Goal: Check status: Check status

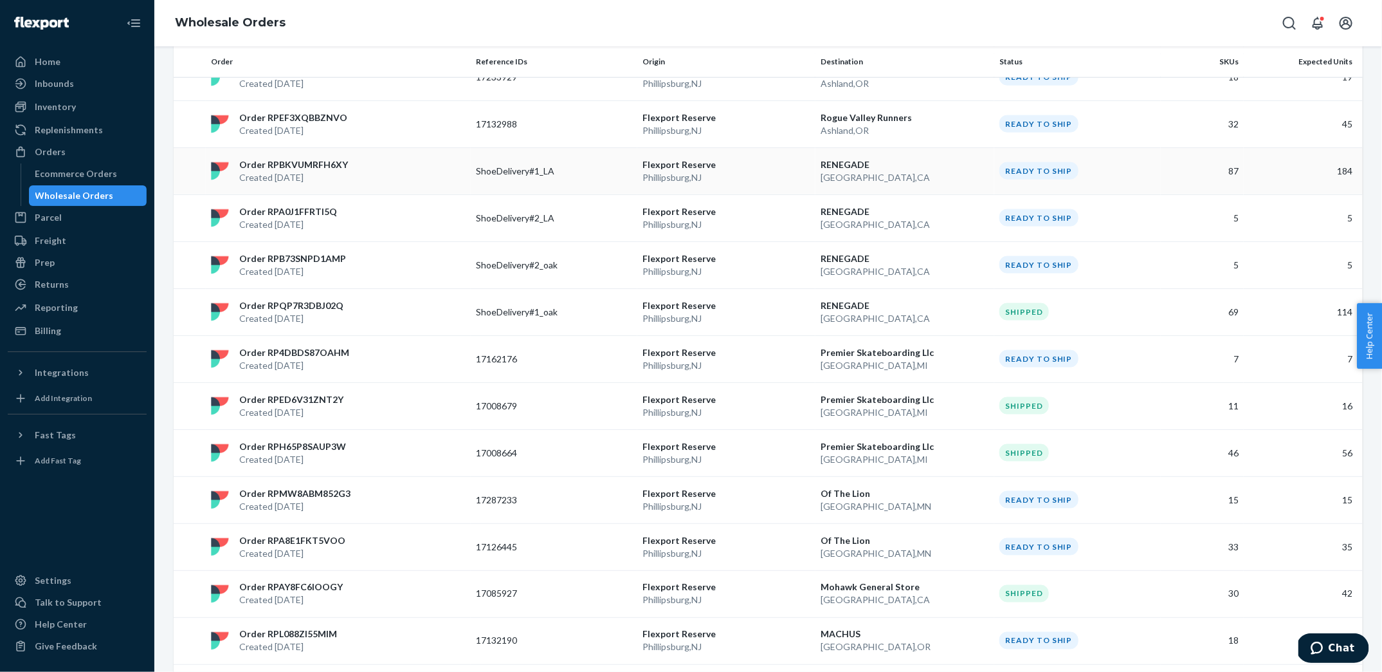
scroll to position [868, 0]
click at [331, 313] on p "Created [DATE]" at bounding box center [291, 316] width 104 height 13
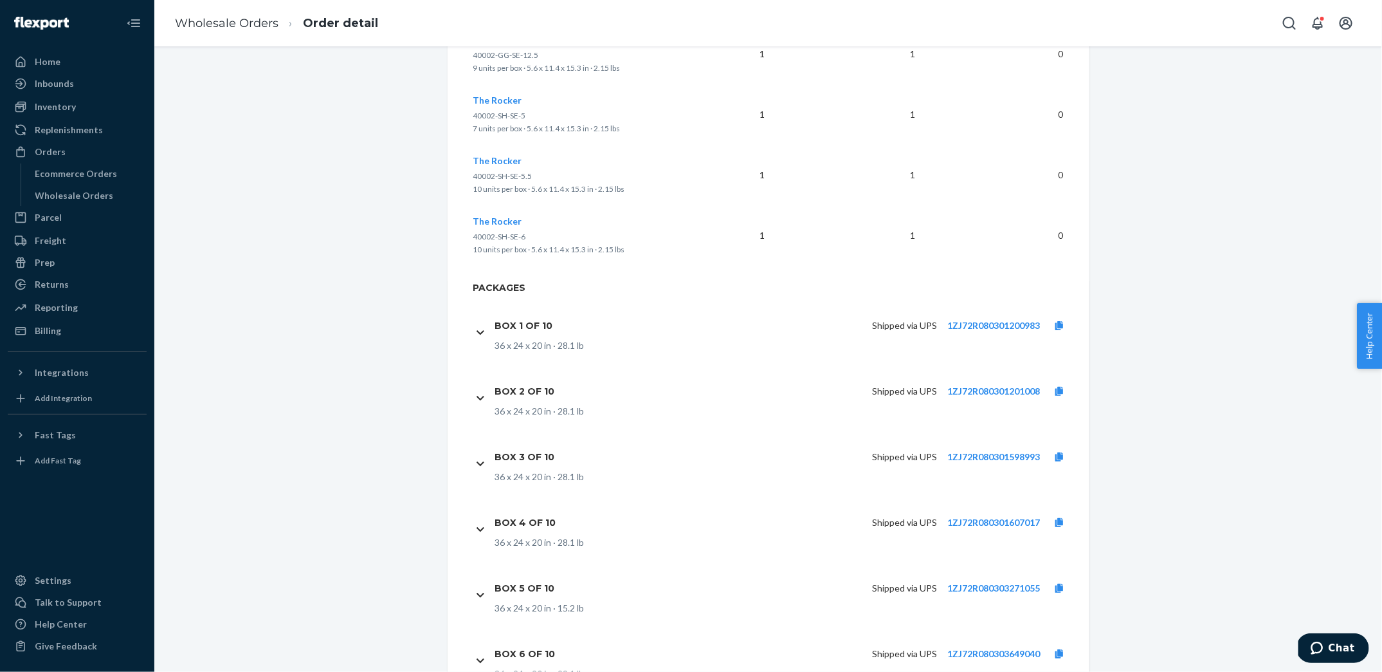
scroll to position [4715, 0]
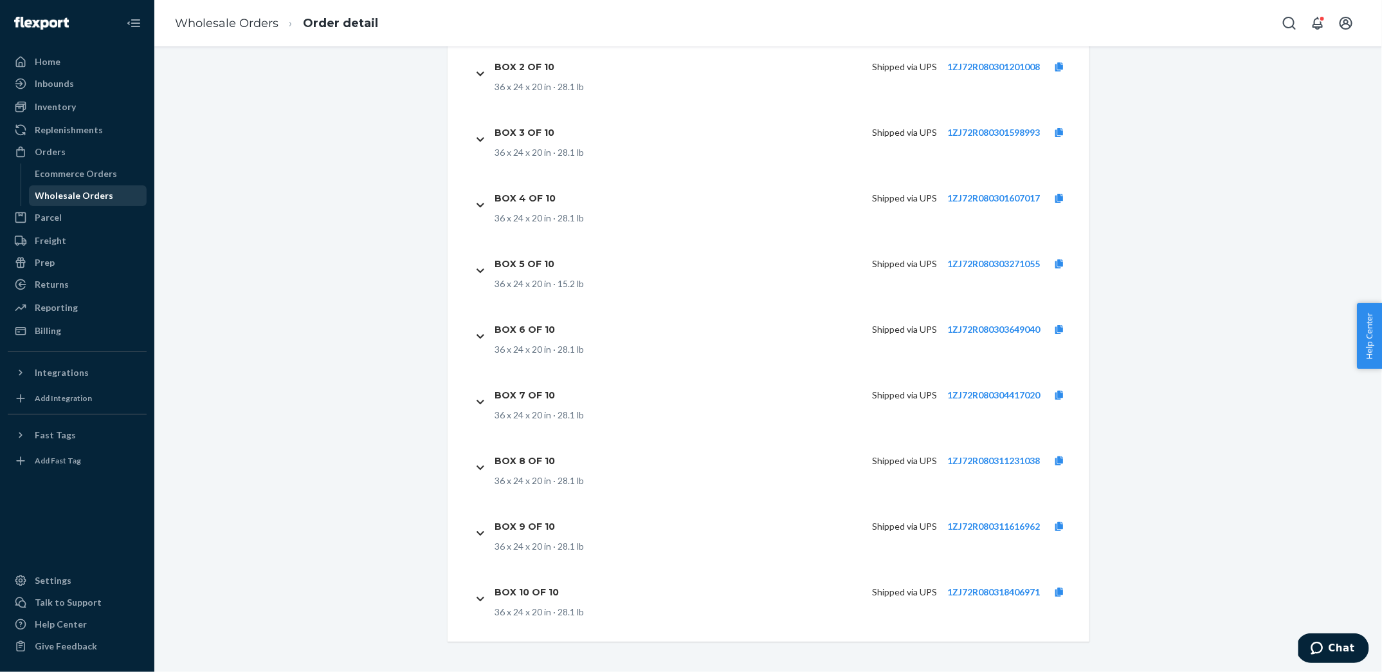
click at [82, 191] on div "Wholesale Orders" at bounding box center [74, 195] width 78 height 13
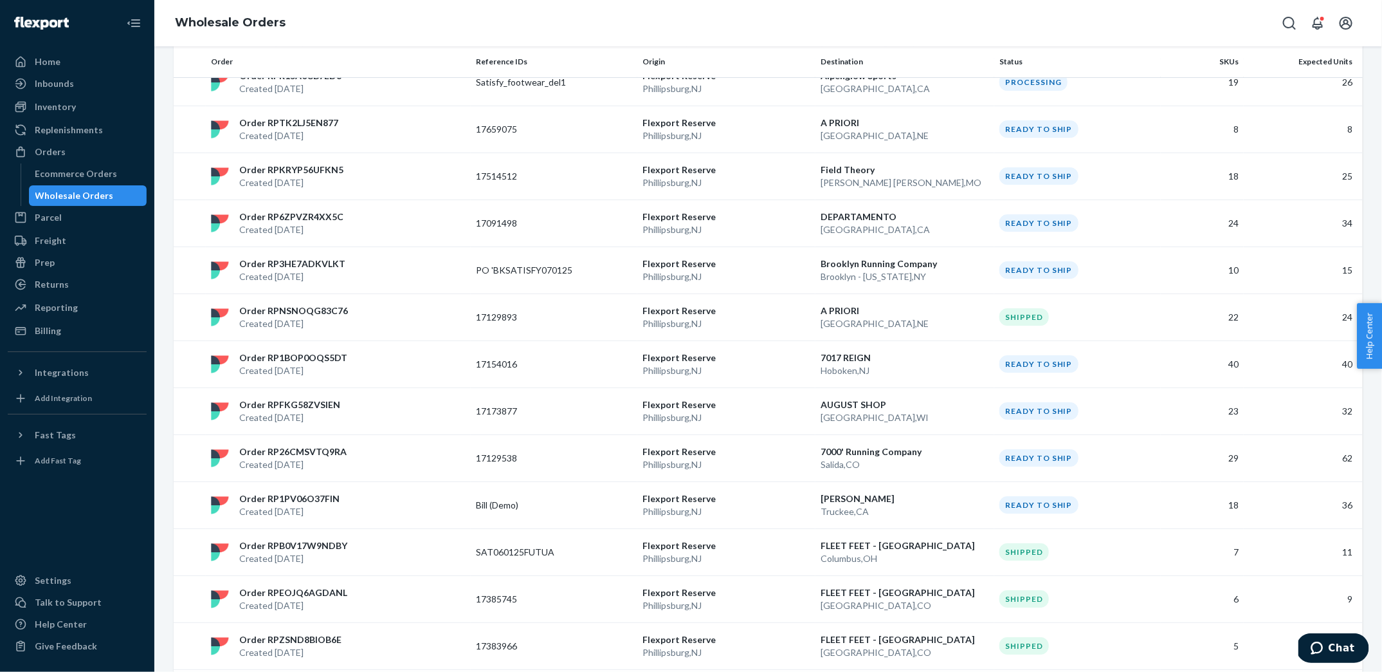
scroll to position [2407, 0]
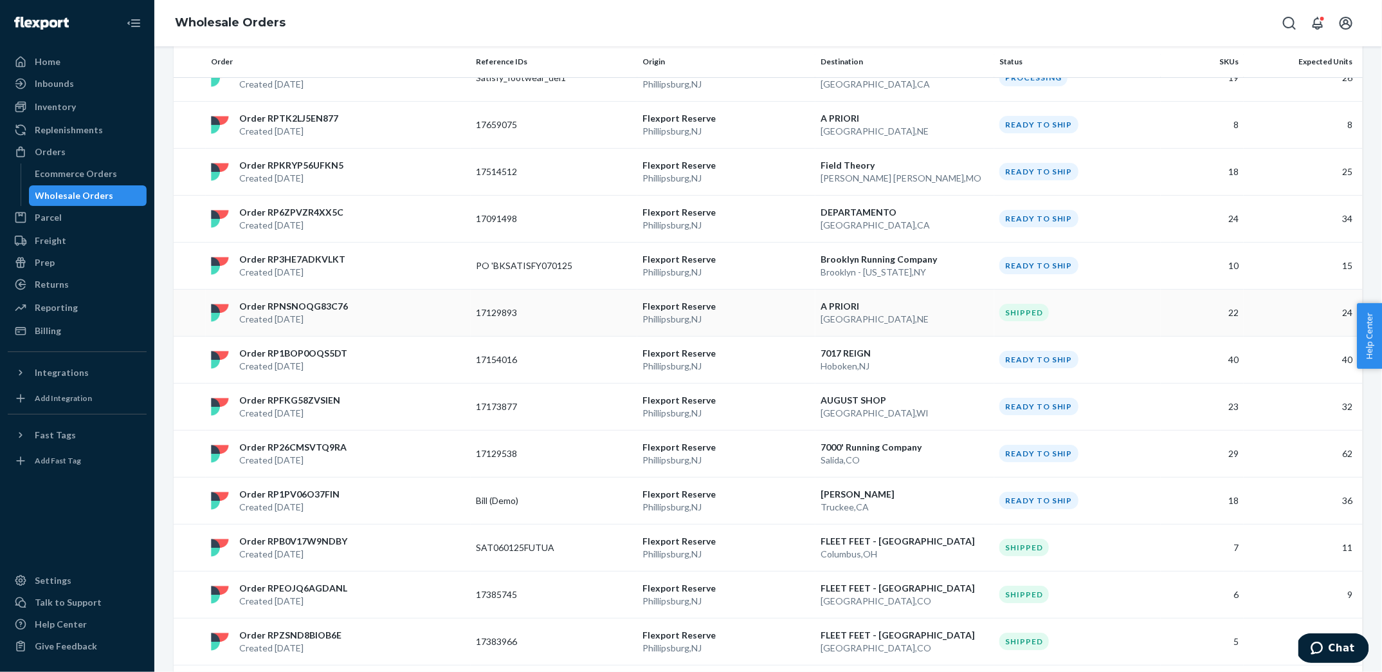
copy tr "17129893"
drag, startPoint x: 468, startPoint y: 266, endPoint x: 536, endPoint y: 266, distance: 68.2
click at [536, 289] on tr "Order RPNSNOQG83C76 Created [DATE] 17129893 [GEOGRAPHIC_DATA] [GEOGRAPHIC_DATA]…" at bounding box center [768, 312] width 1189 height 47
click at [267, 300] on p "Order RPNSNOQG83C76" at bounding box center [293, 306] width 109 height 13
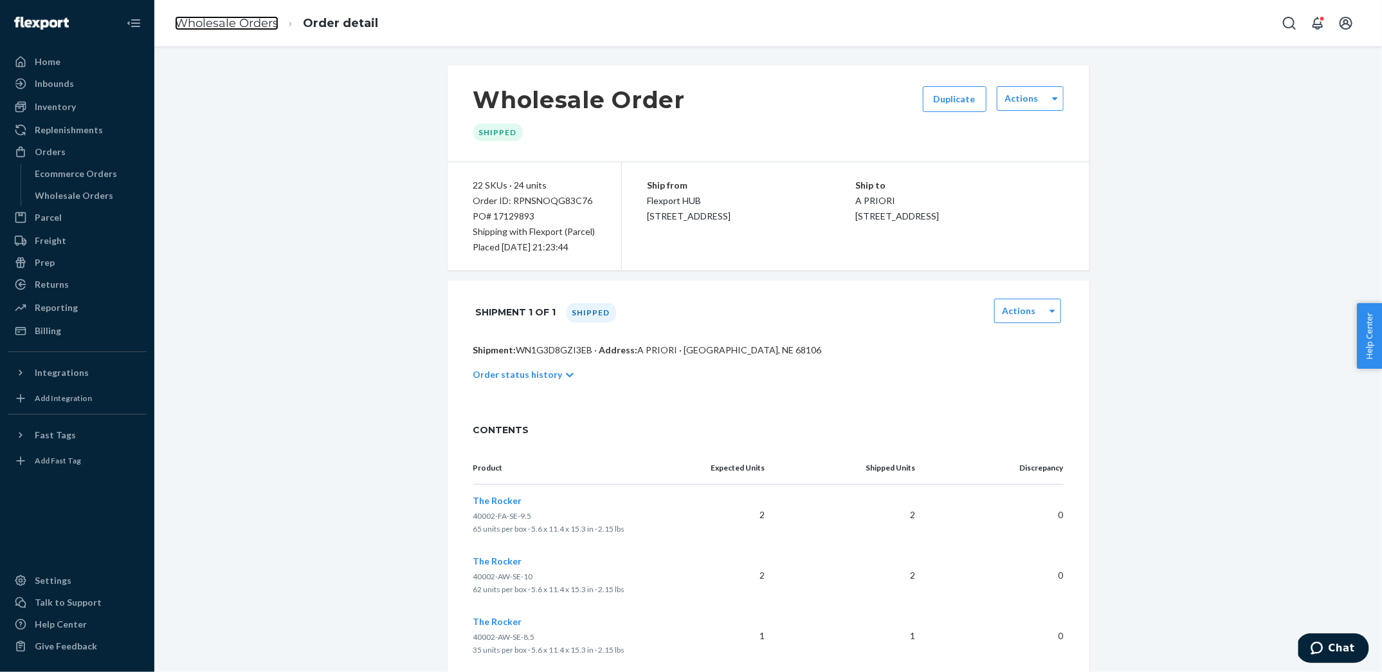
drag, startPoint x: 210, startPoint y: 23, endPoint x: 460, endPoint y: 214, distance: 314.7
click at [210, 23] on link "Wholesale Orders" at bounding box center [227, 23] width 104 height 14
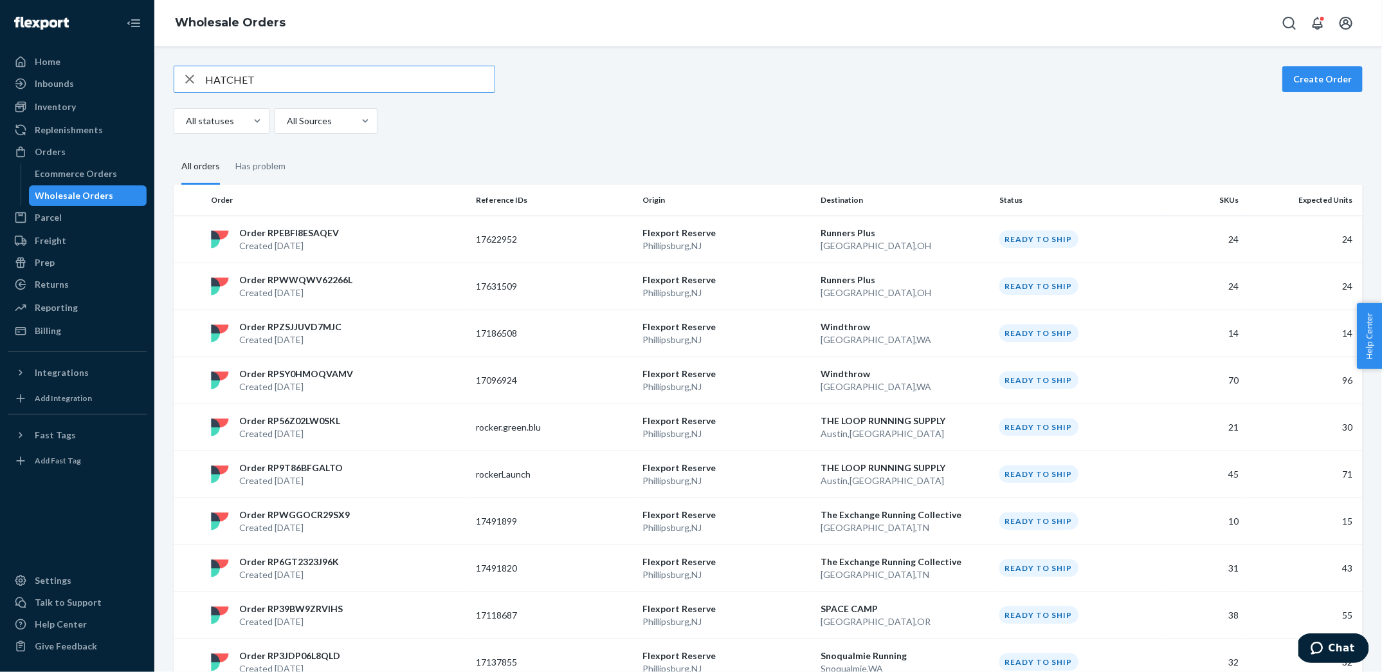
type input "HATCHET"
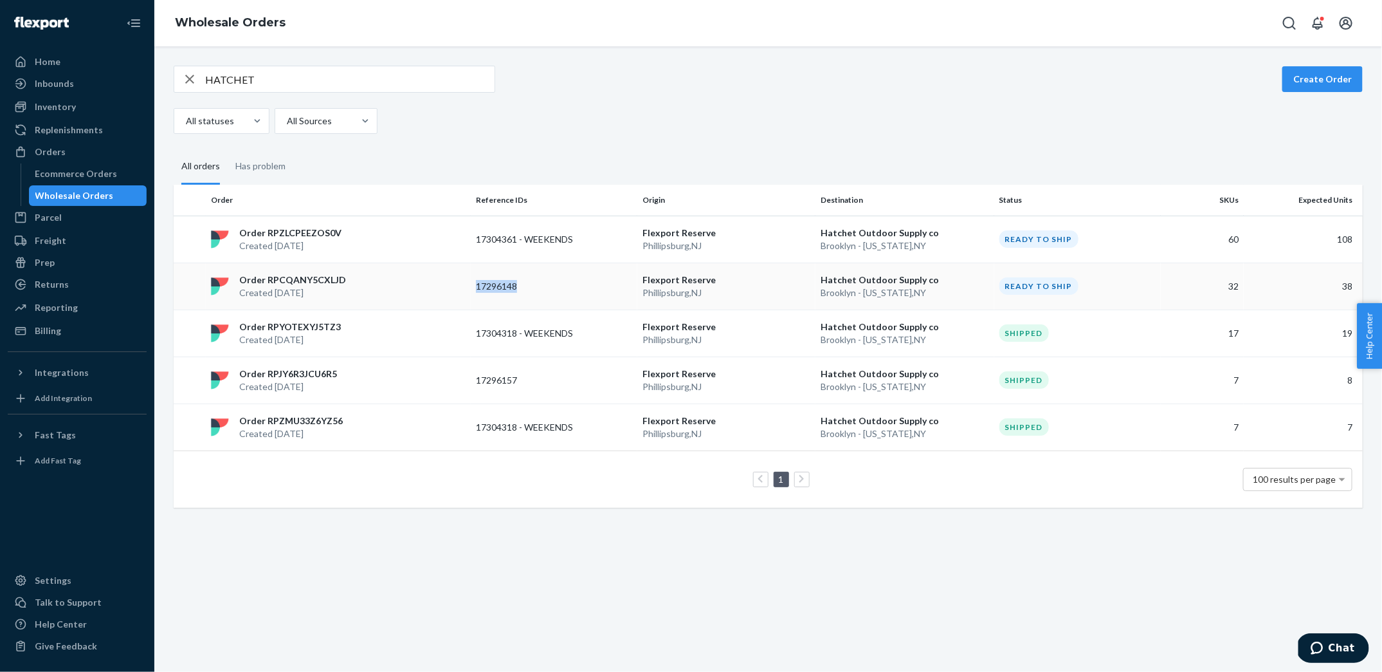
copy p "17296148"
drag, startPoint x: 471, startPoint y: 282, endPoint x: 537, endPoint y: 282, distance: 65.6
click at [537, 282] on td "17296148" at bounding box center [554, 285] width 167 height 47
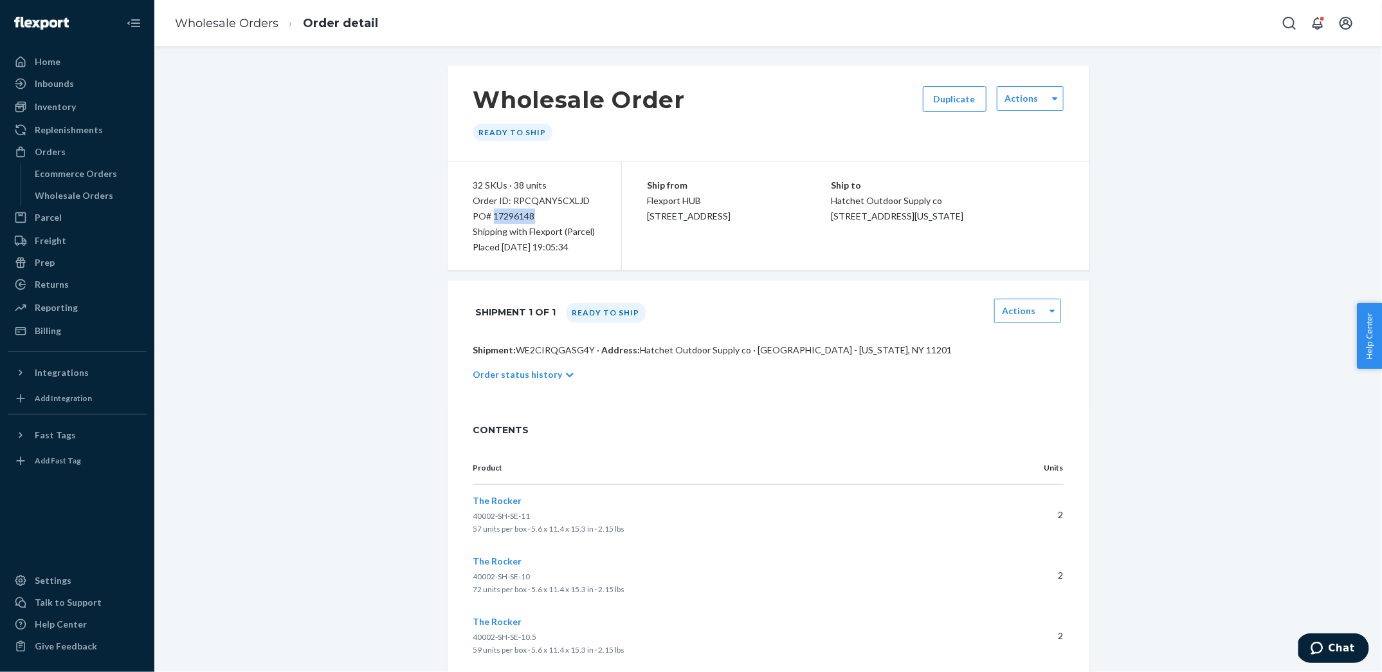
copy div "17296148"
drag, startPoint x: 494, startPoint y: 215, endPoint x: 544, endPoint y: 215, distance: 50.2
click at [544, 215] on div "PO# 17296148" at bounding box center [534, 215] width 122 height 15
click at [240, 19] on link "Wholesale Orders" at bounding box center [227, 23] width 104 height 14
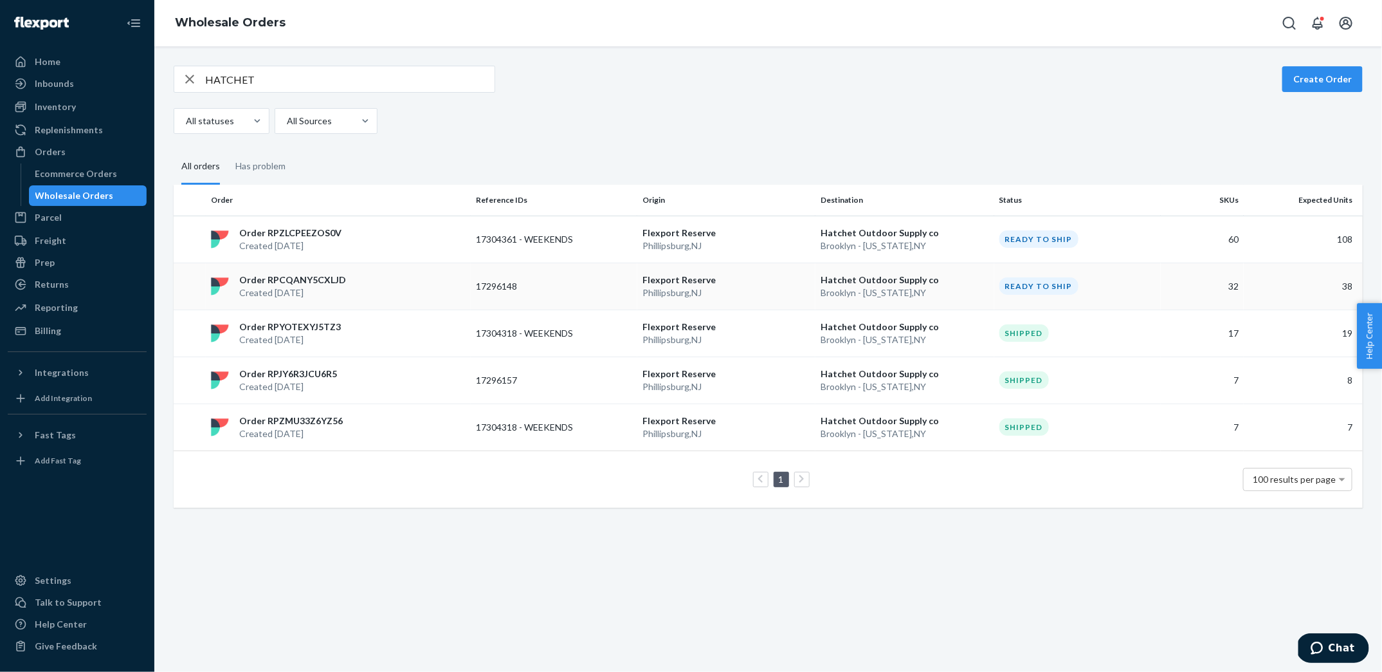
click at [493, 289] on p "17296148" at bounding box center [527, 286] width 103 height 13
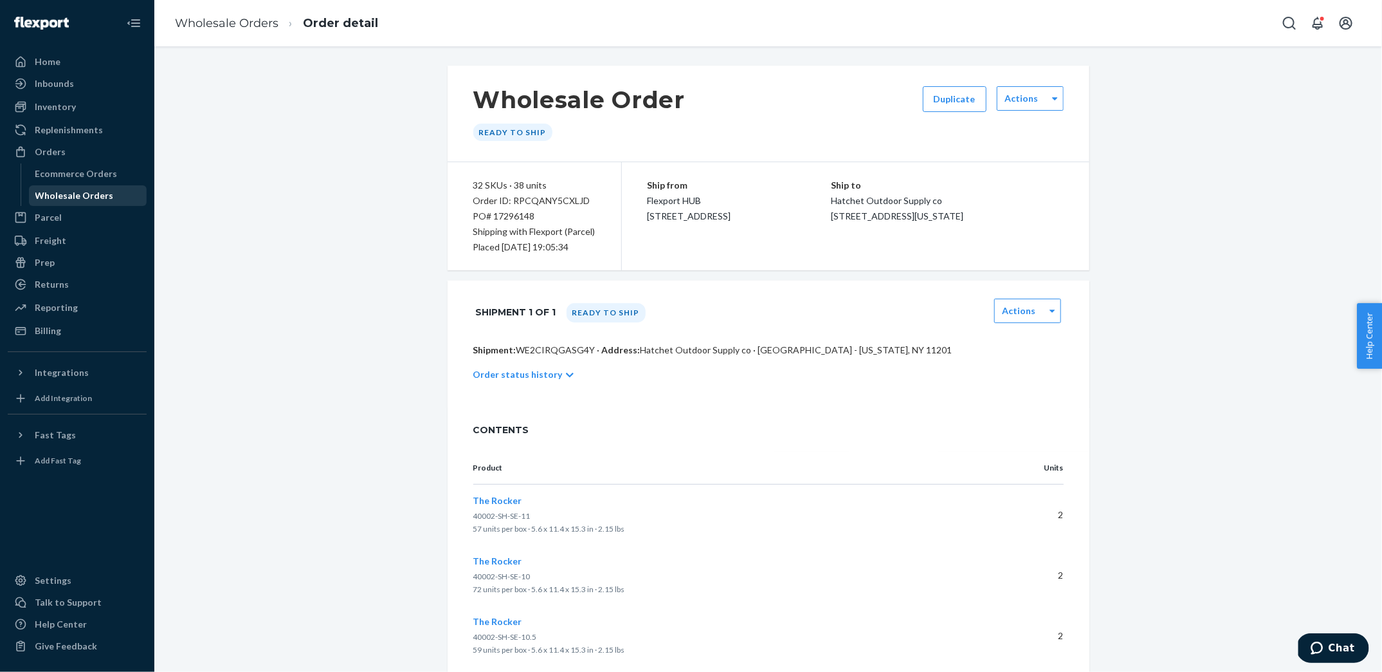
click at [69, 199] on div "Wholesale Orders" at bounding box center [74, 195] width 78 height 13
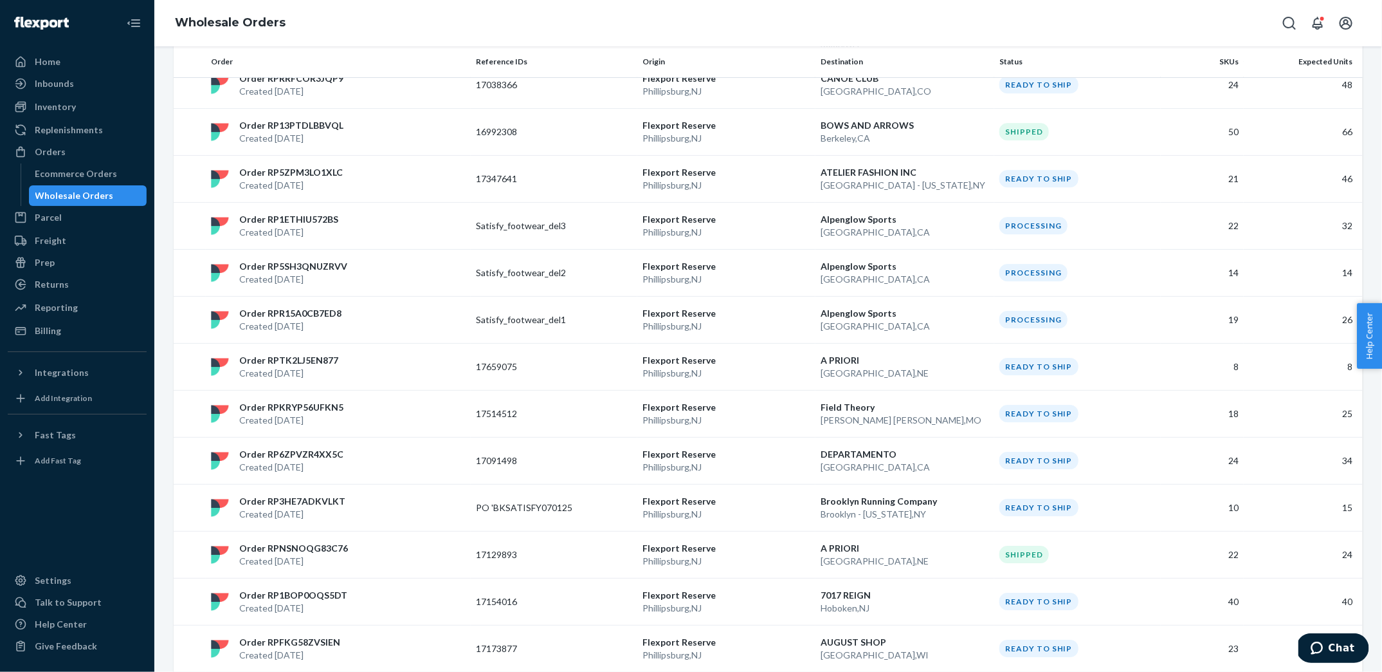
scroll to position [2229, 0]
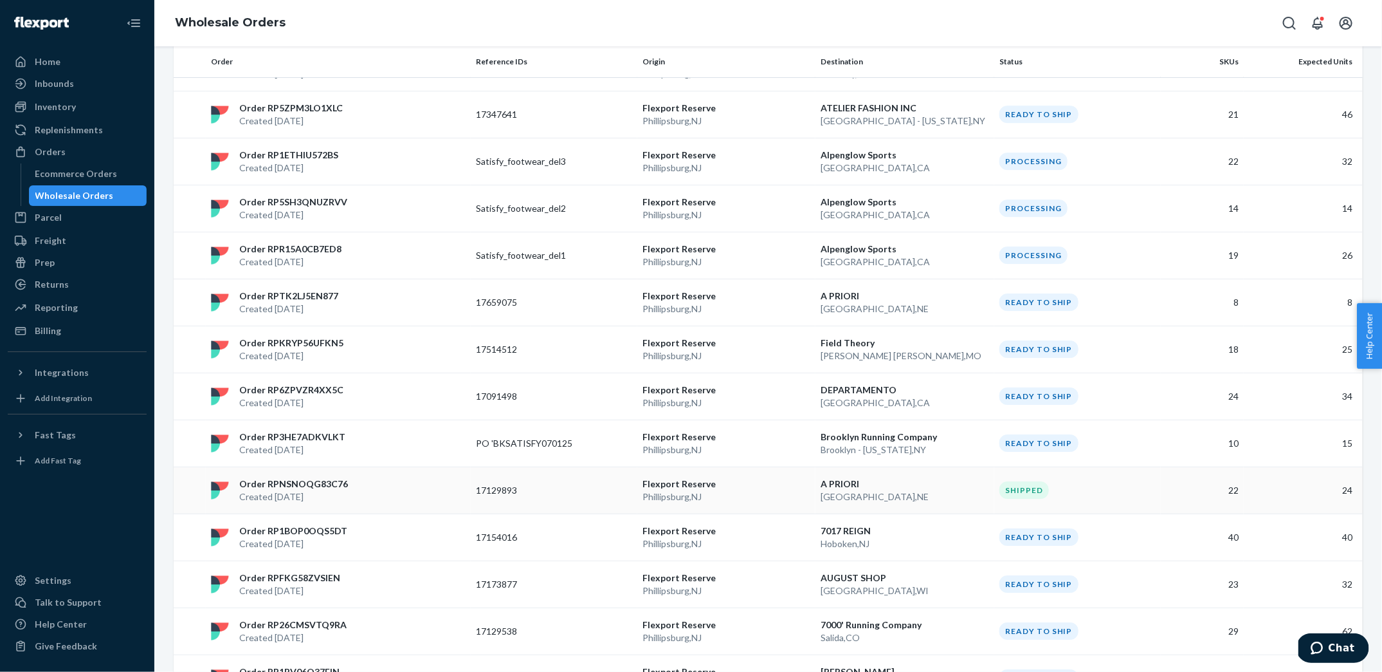
click at [434, 477] on div "Order RPNSNOQG83C76 Created Sep 18, 2025" at bounding box center [338, 490] width 265 height 26
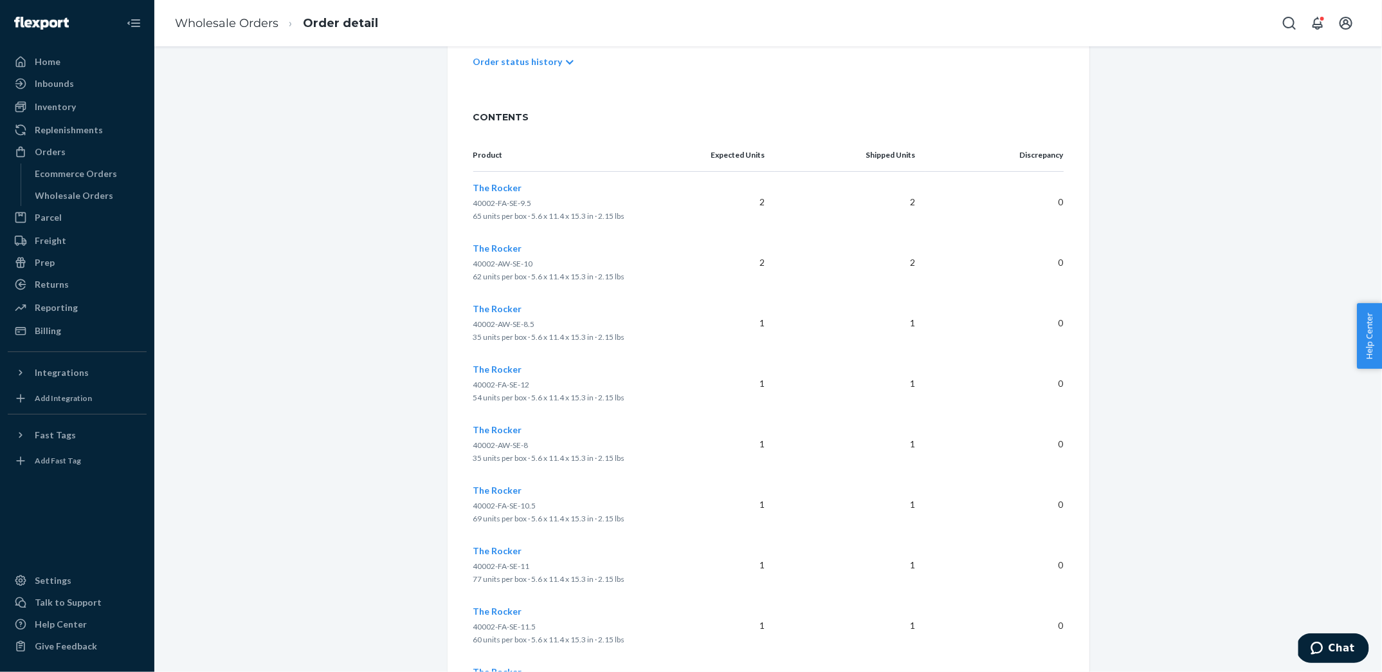
scroll to position [1414, 0]
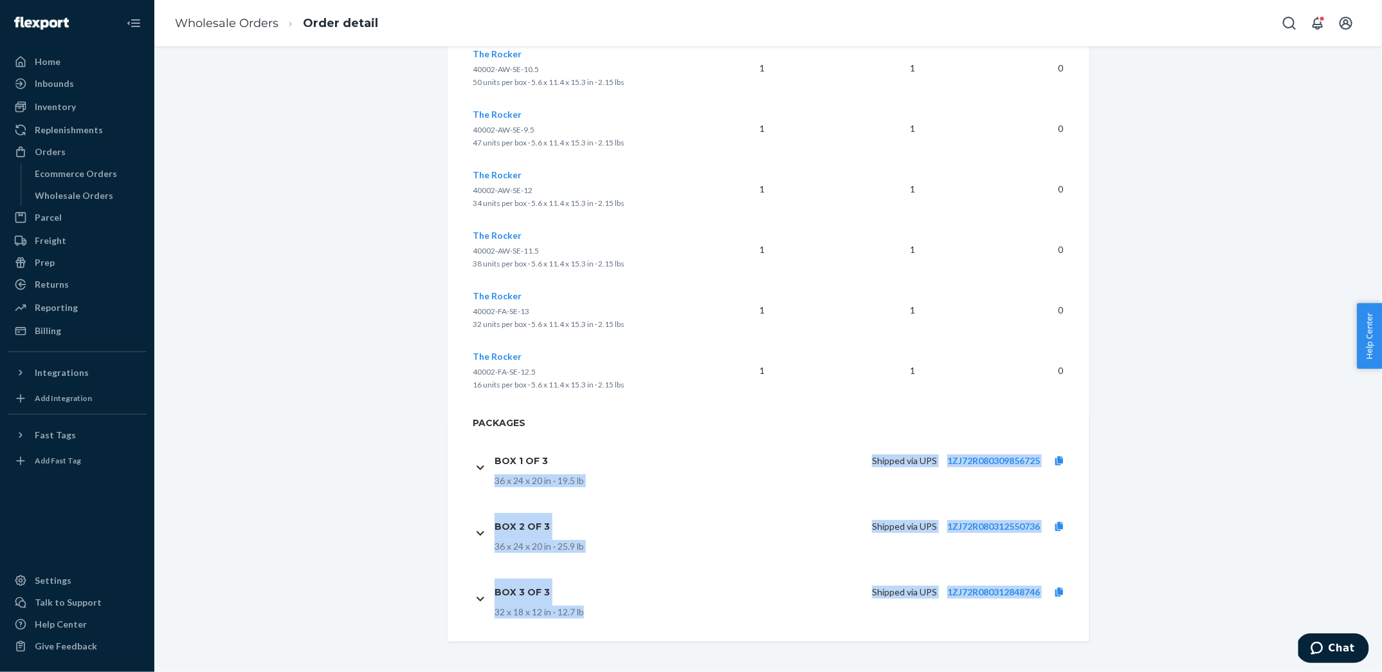
drag, startPoint x: 860, startPoint y: 455, endPoint x: 1060, endPoint y: 605, distance: 250.3
click at [1060, 605] on div "Packages Box 1 of 3 Shipped via UPS 1ZJ72R080309856725 36 x 24 x 20 in · 19.5 l…" at bounding box center [769, 531] width 642 height 230
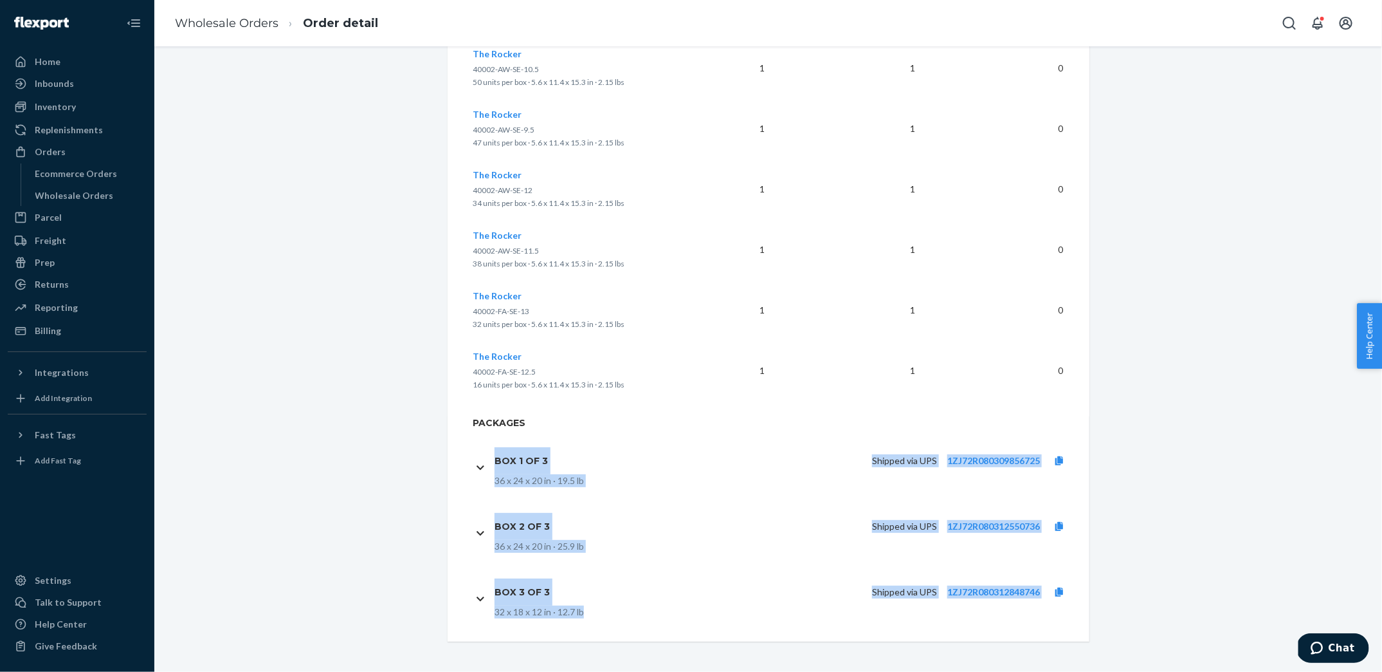
copy div "Box 1 of 3 Shipped via UPS 1ZJ72R080309856725 36 x 24 x 20 in · 19.5 lb Box 2 o…"
drag, startPoint x: 489, startPoint y: 444, endPoint x: 1050, endPoint y: 627, distance: 590.7
click at [1050, 627] on div "Packages Box 1 of 3 Shipped via UPS 1ZJ72R080309856725 36 x 24 x 20 in · 19.5 l…" at bounding box center [769, 531] width 642 height 230
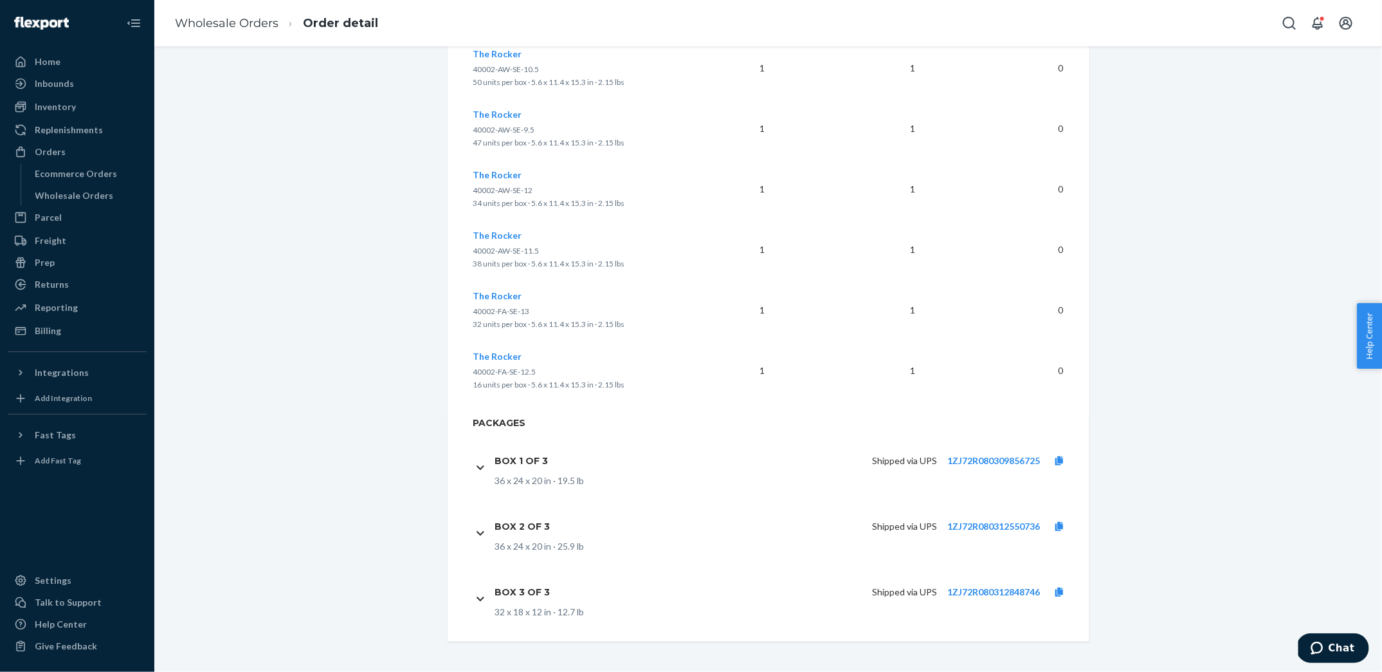
click at [1059, 457] on icon at bounding box center [1060, 460] width 8 height 9
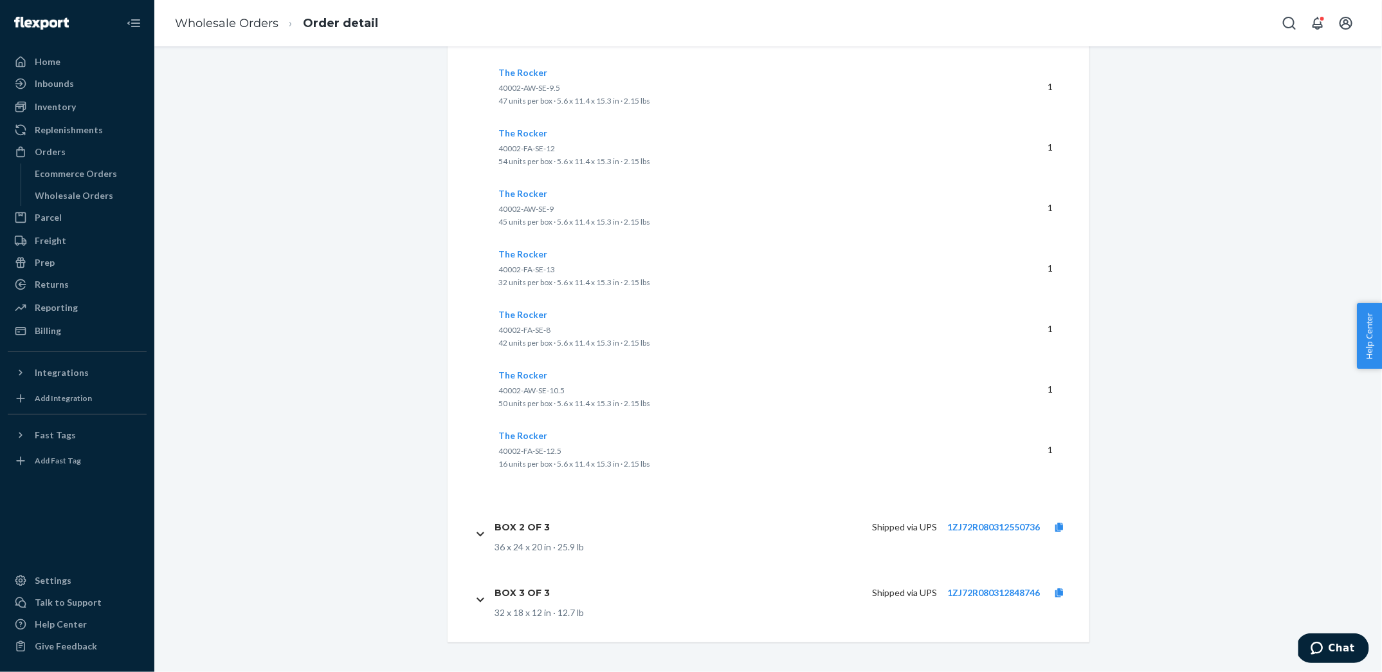
scroll to position [0, 0]
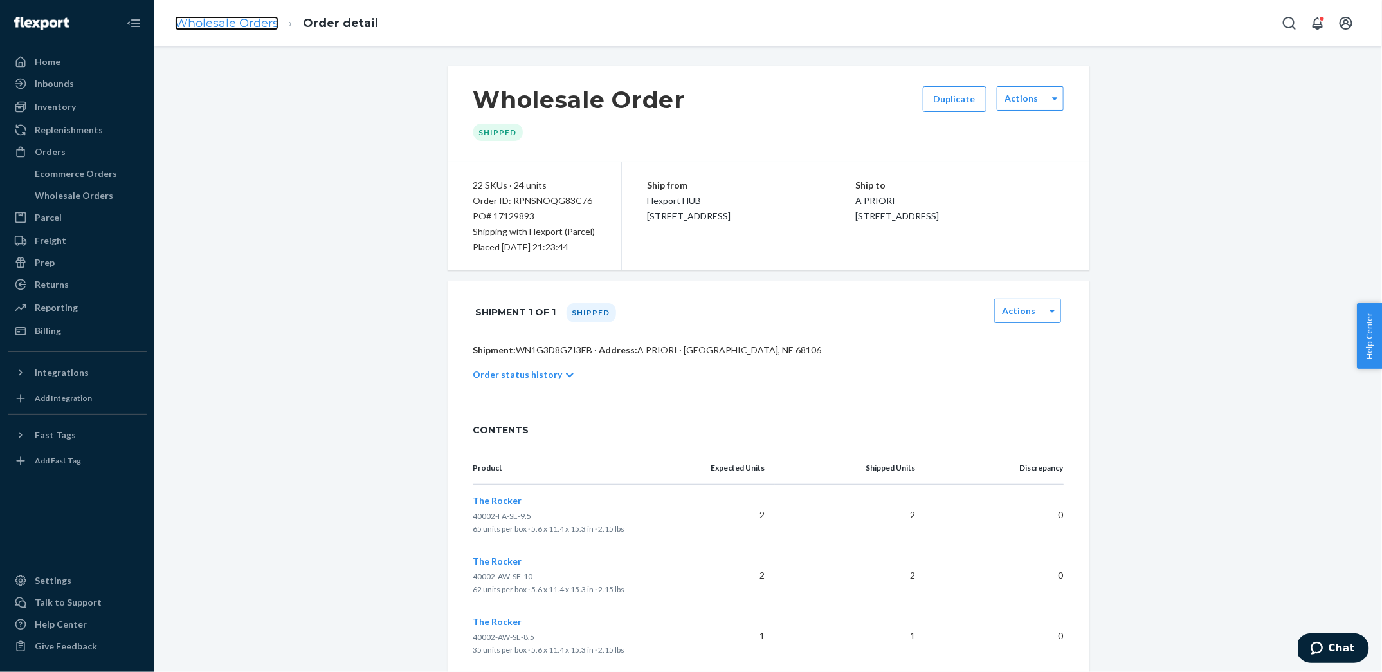
click at [223, 28] on link "Wholesale Orders" at bounding box center [227, 23] width 104 height 14
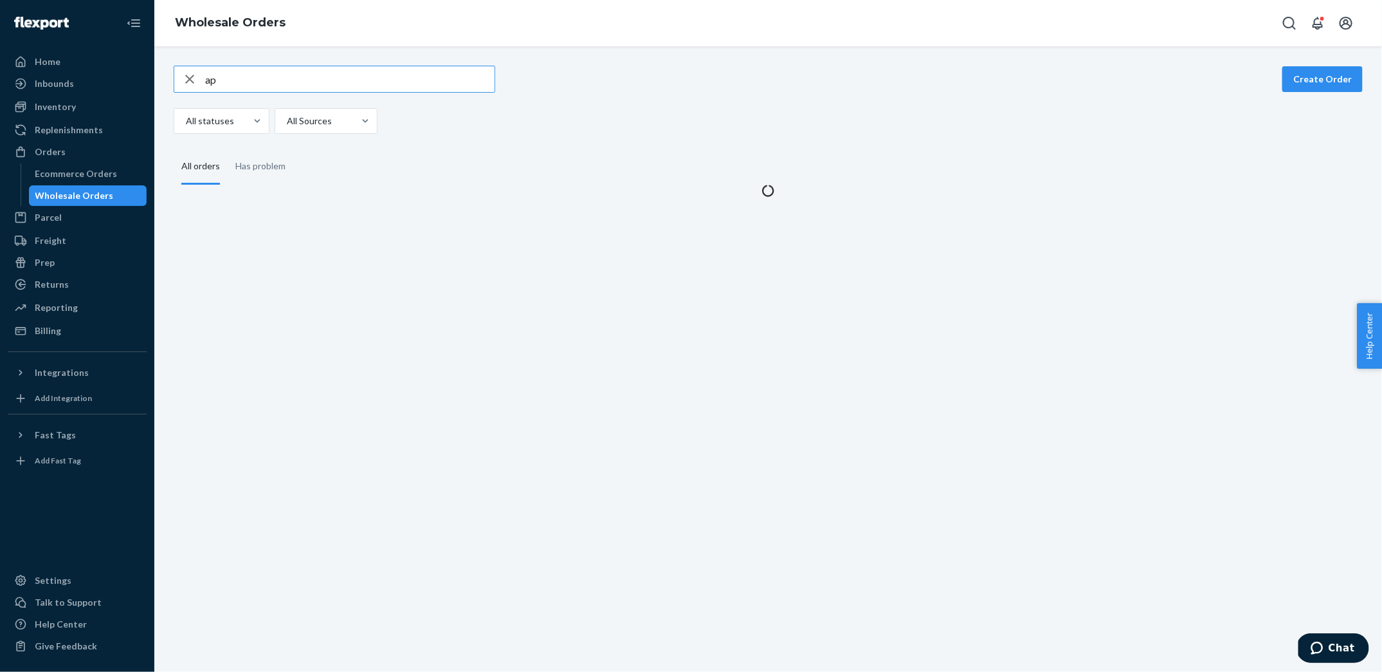
type input "a"
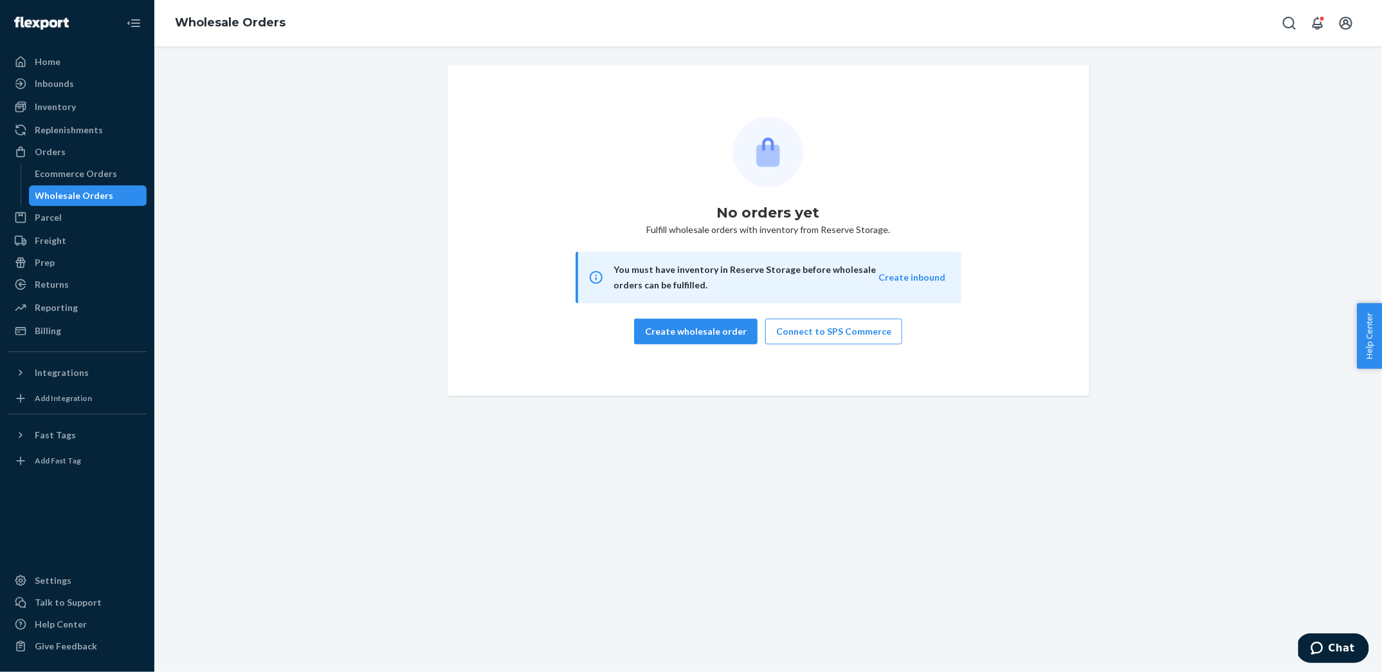
click at [86, 194] on div "Wholesale Orders" at bounding box center [74, 195] width 78 height 13
click at [74, 181] on div "Ecommerce Orders" at bounding box center [88, 174] width 116 height 18
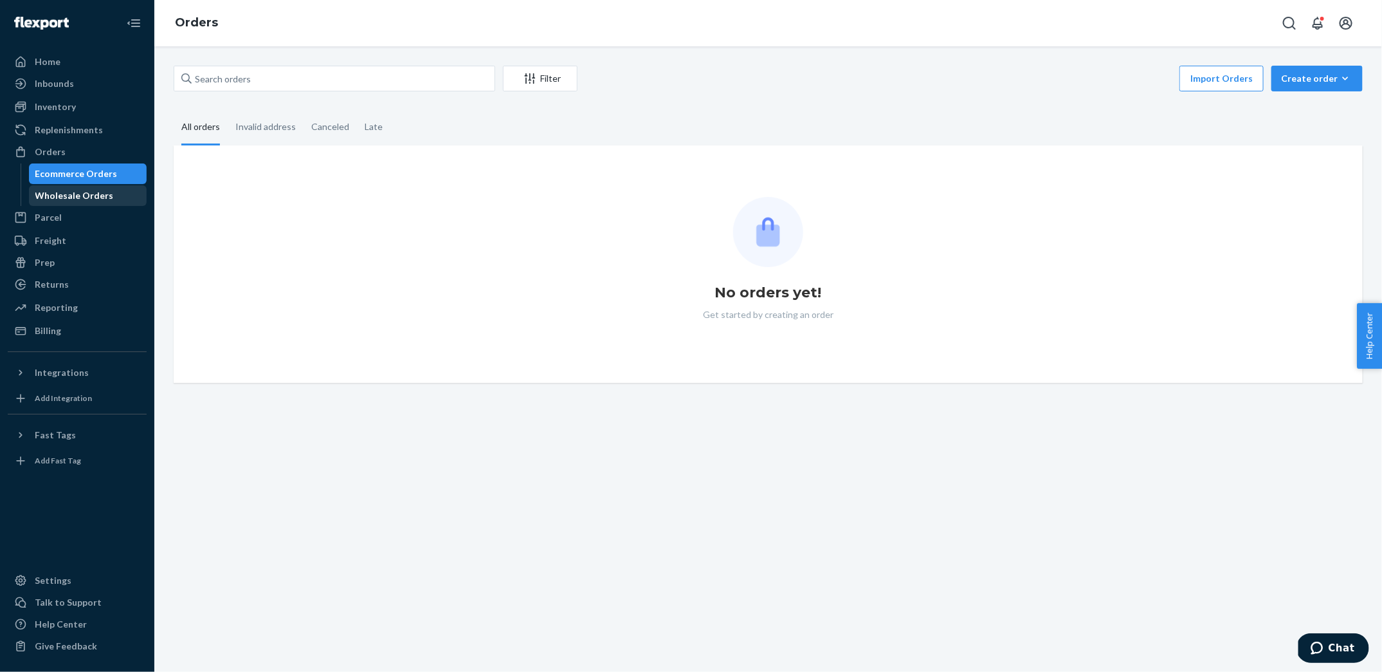
click at [78, 197] on div "Wholesale Orders" at bounding box center [74, 195] width 78 height 13
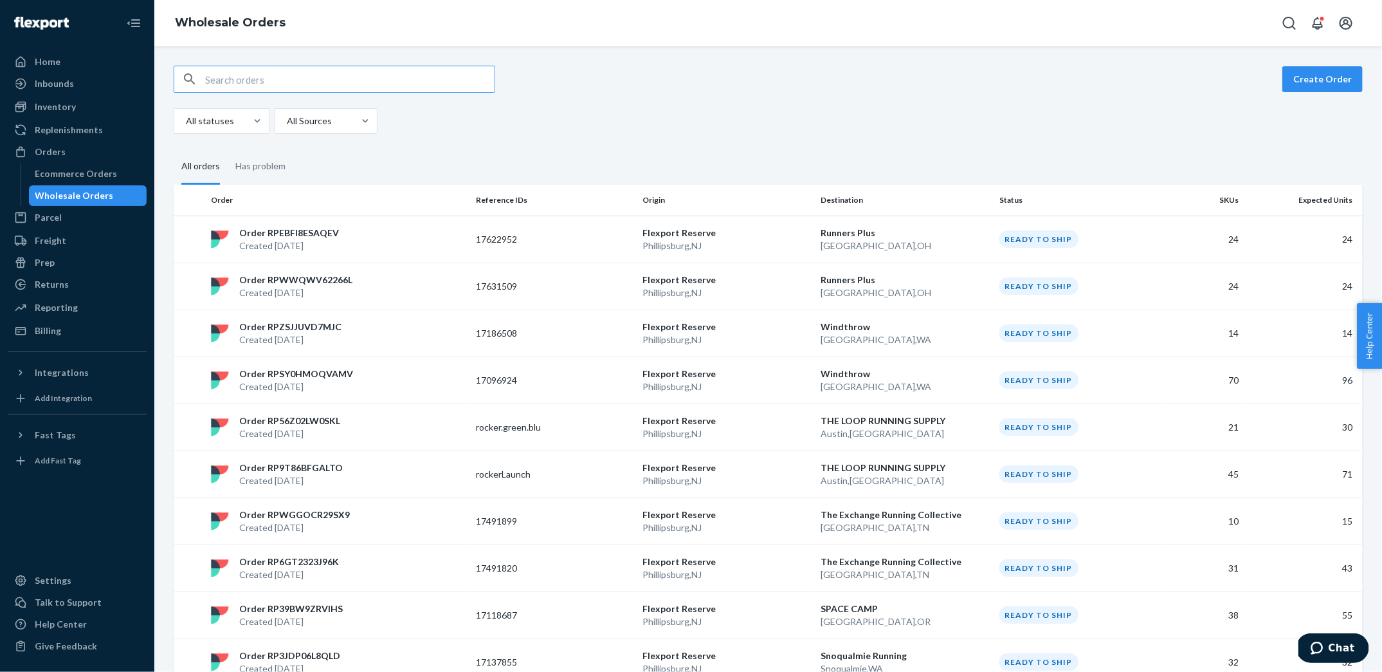
click at [300, 73] on input "text" at bounding box center [349, 79] width 289 height 26
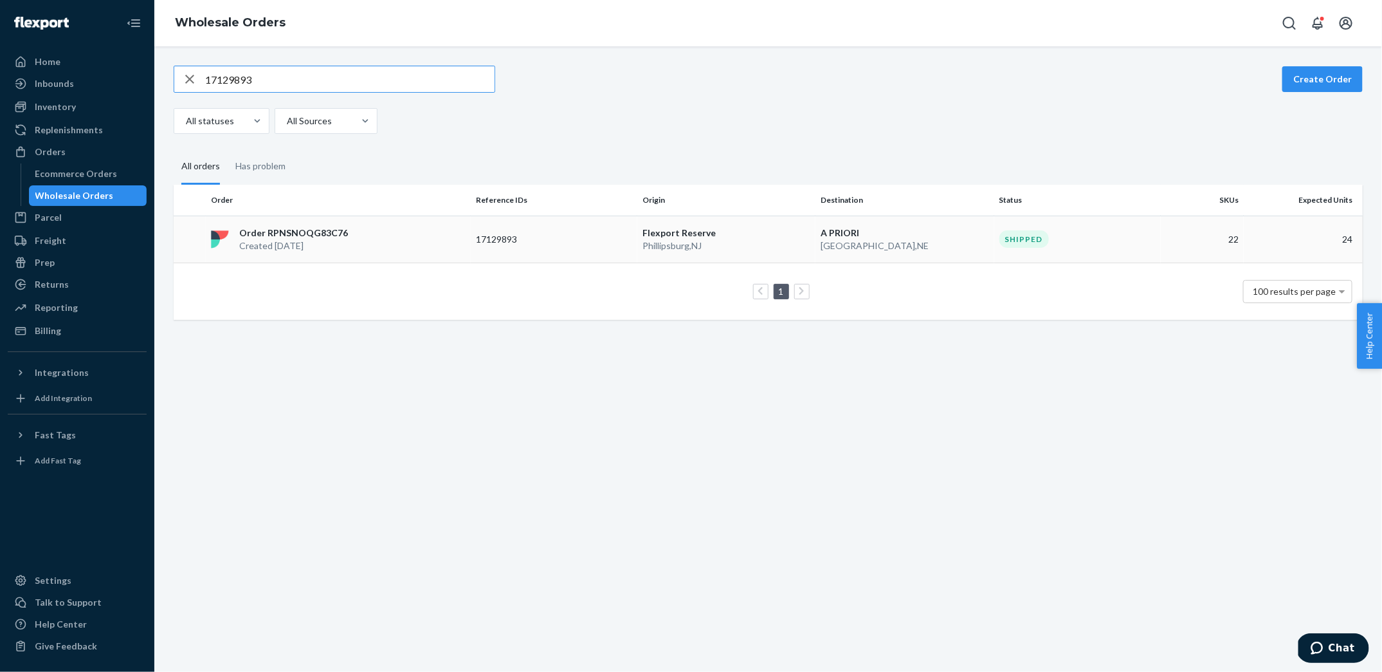
type input "17129893"
click at [297, 239] on p "Created [DATE]" at bounding box center [293, 245] width 109 height 13
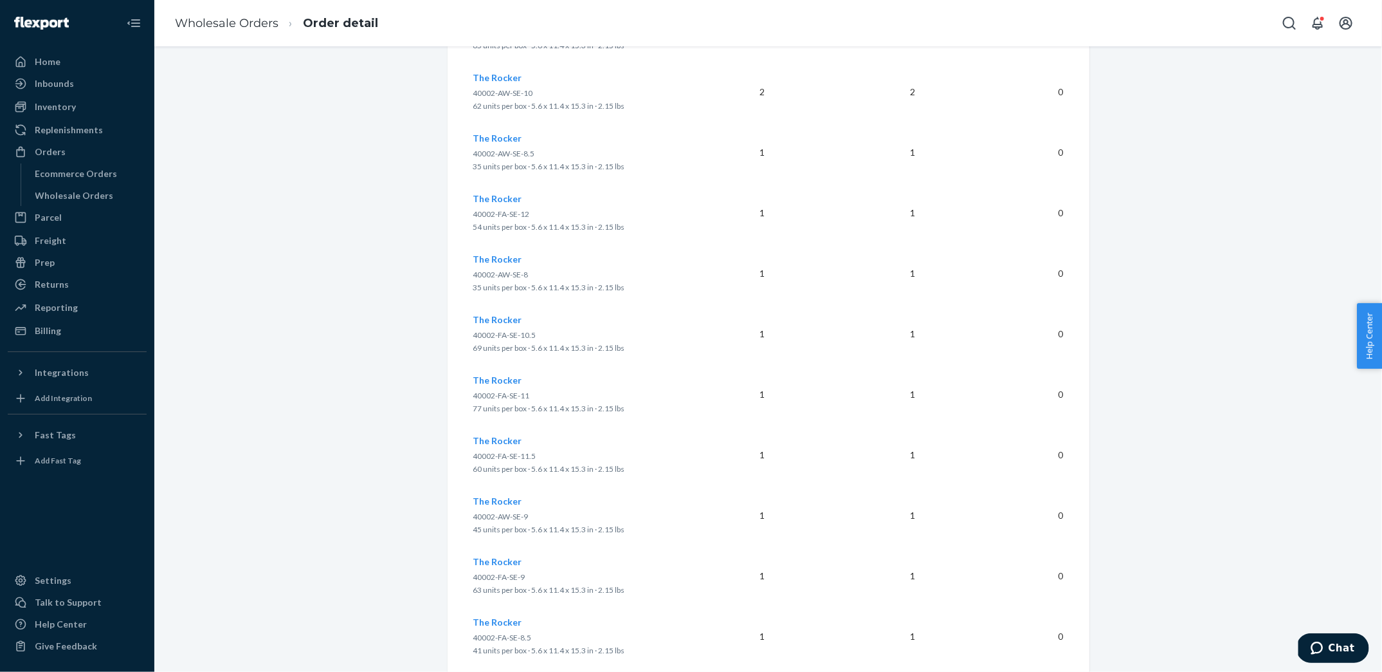
scroll to position [1414, 0]
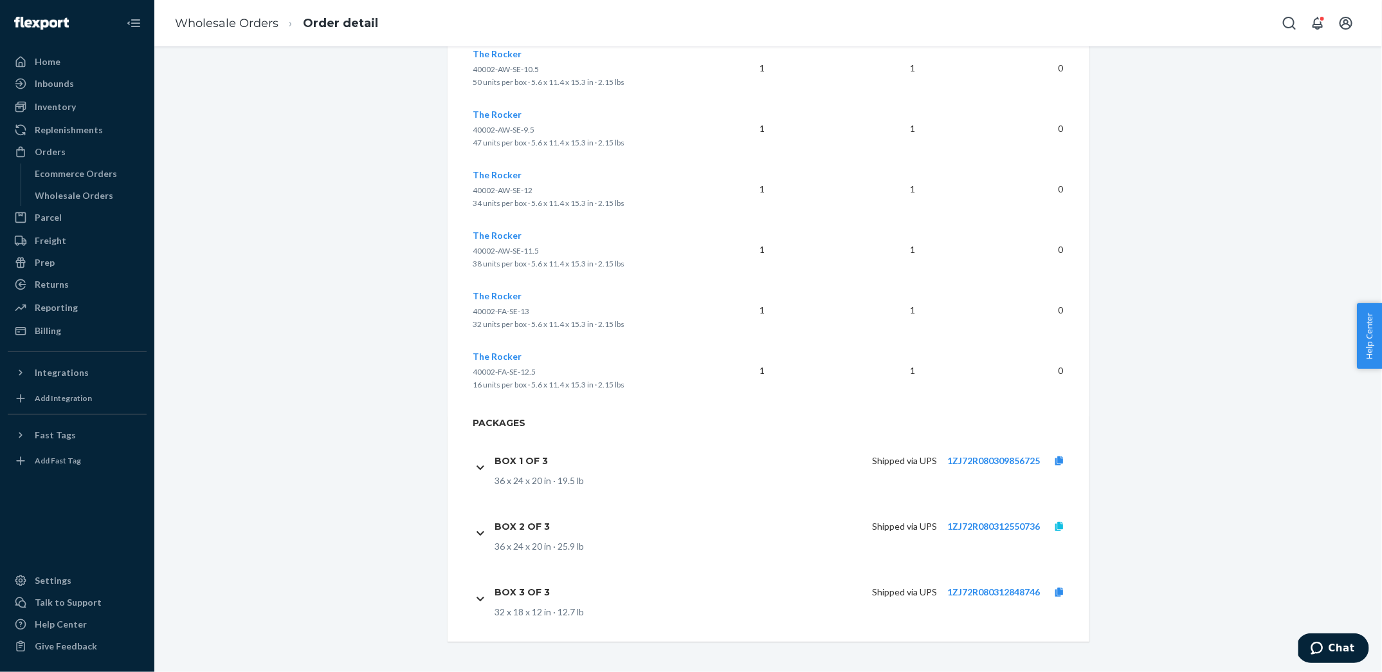
click at [1057, 524] on icon at bounding box center [1060, 526] width 8 height 9
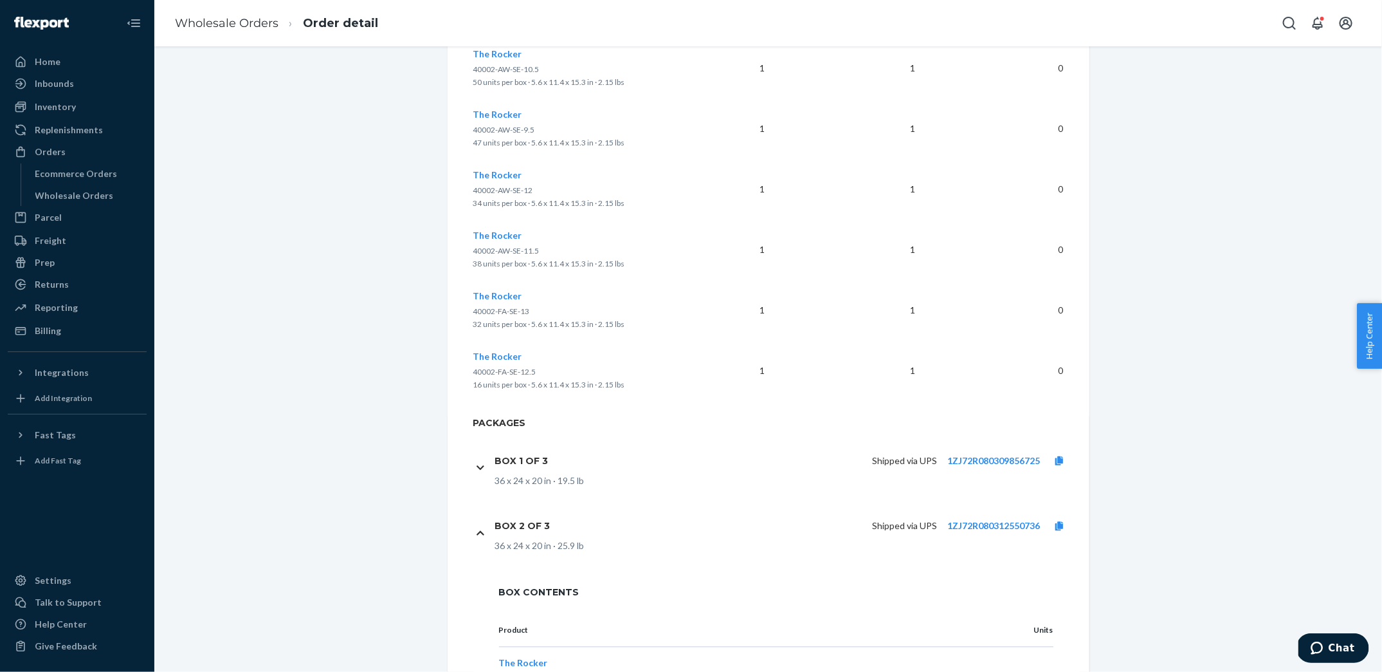
click at [1190, 518] on div "Wholesale Order Shipped Duplicate Actions 22 SKUs · 24 units Order ID: RPNSNOQG…" at bounding box center [768, 0] width 1209 height 2696
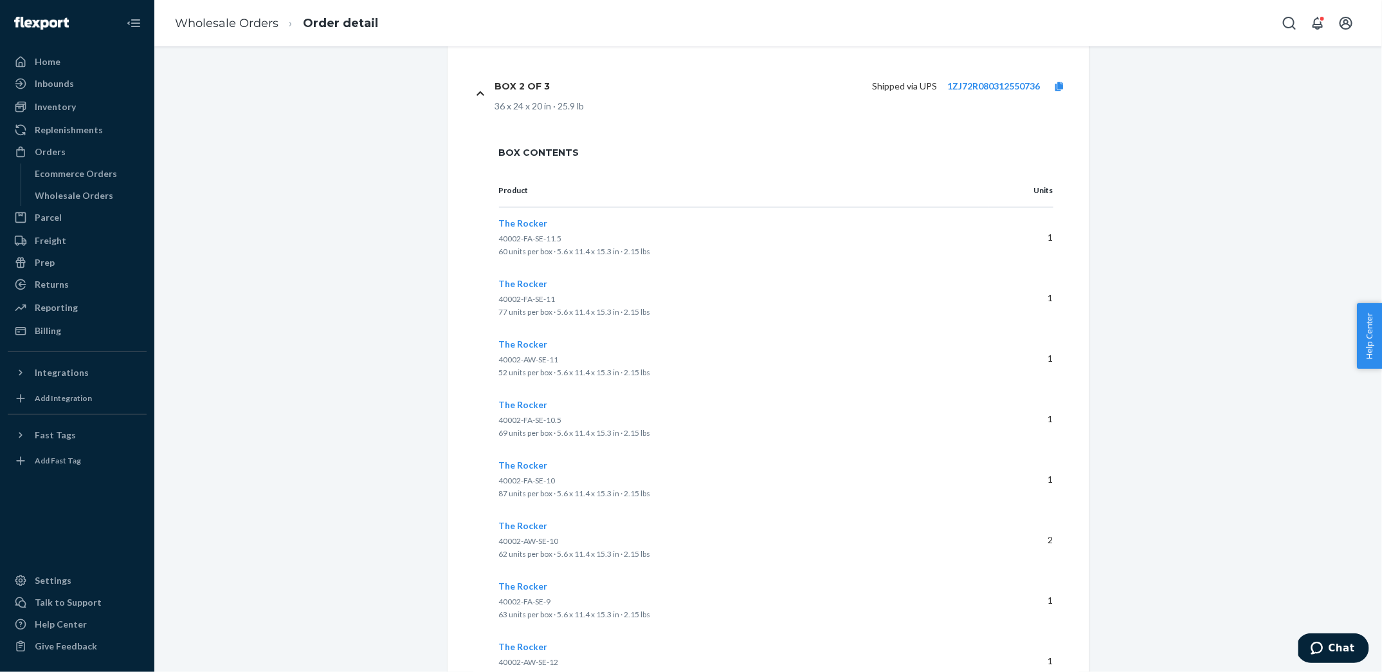
scroll to position [2121, 0]
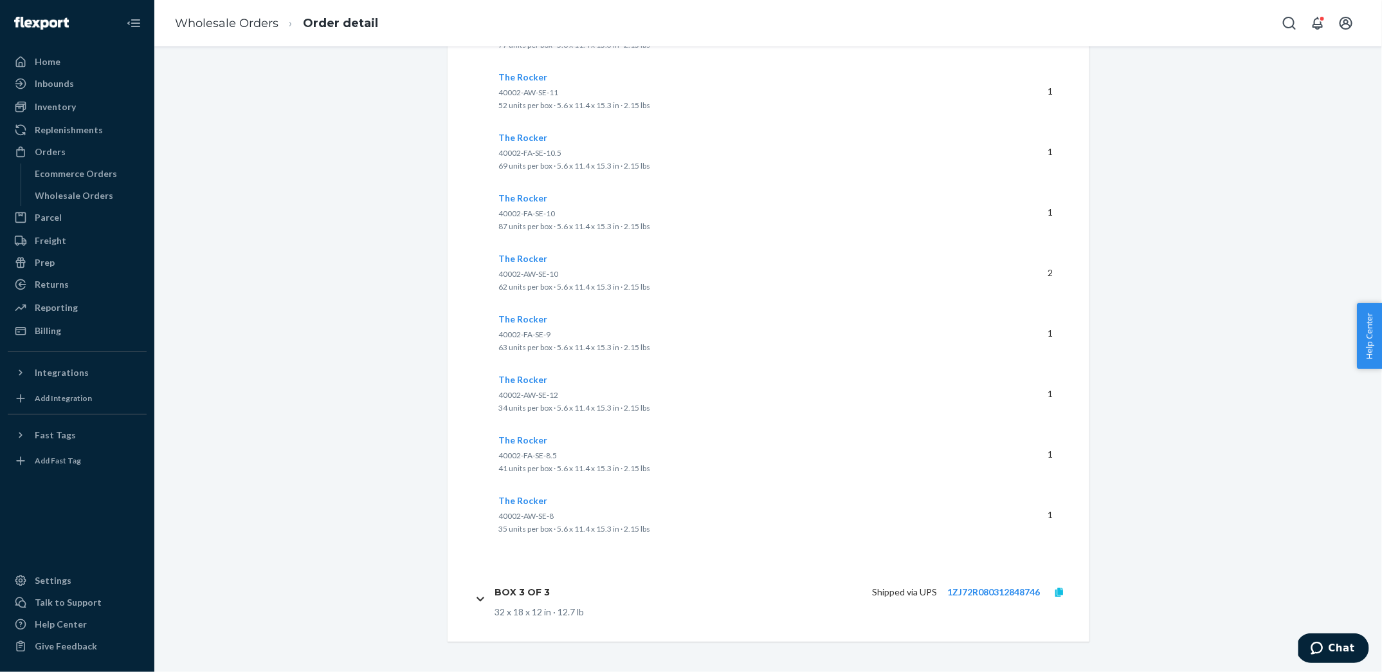
click at [1059, 591] on icon at bounding box center [1060, 591] width 8 height 9
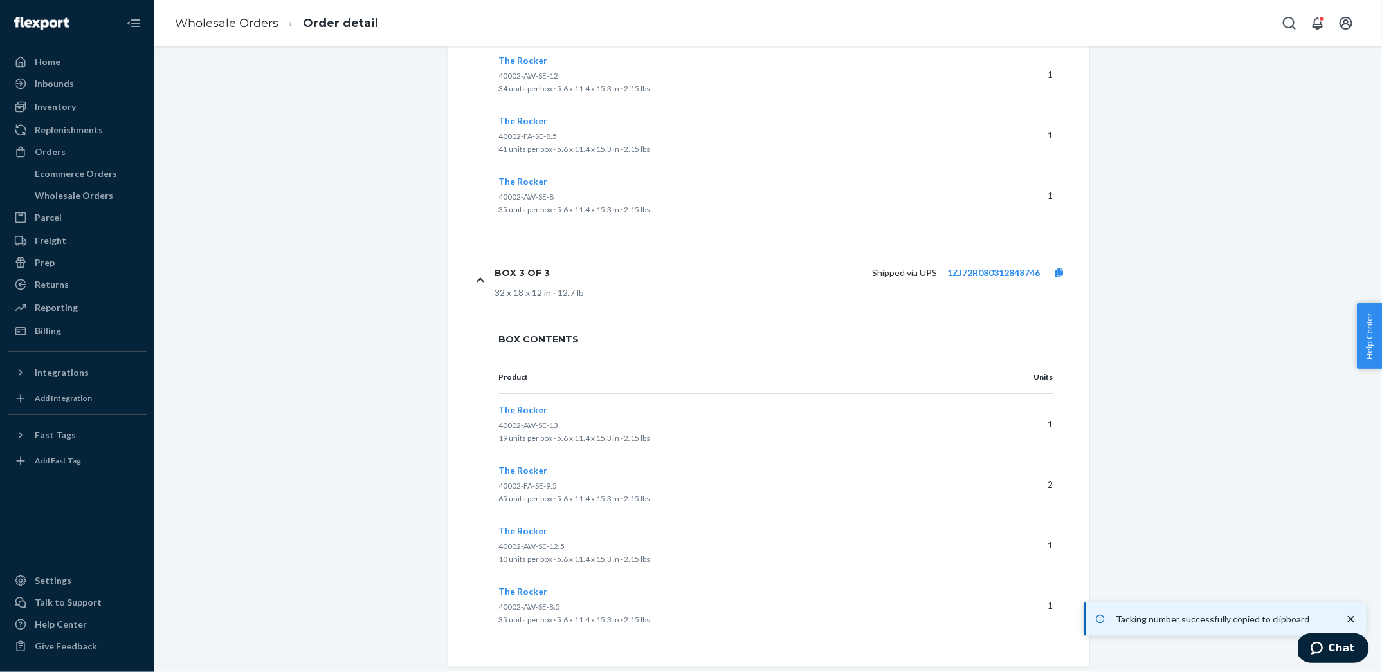
scroll to position [2441, 0]
click at [1008, 274] on link "1ZJ72R080312848746" at bounding box center [993, 271] width 93 height 11
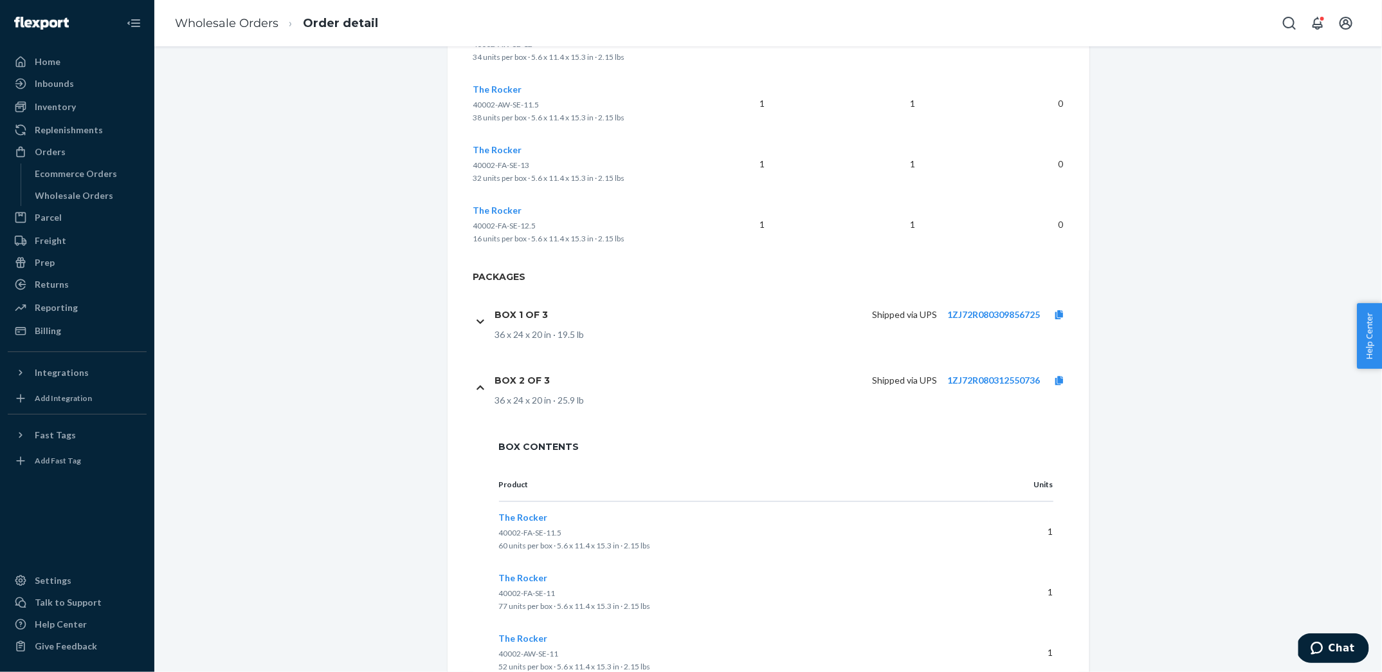
scroll to position [1559, 0]
click at [1018, 378] on link "1ZJ72R080312550736" at bounding box center [993, 380] width 93 height 11
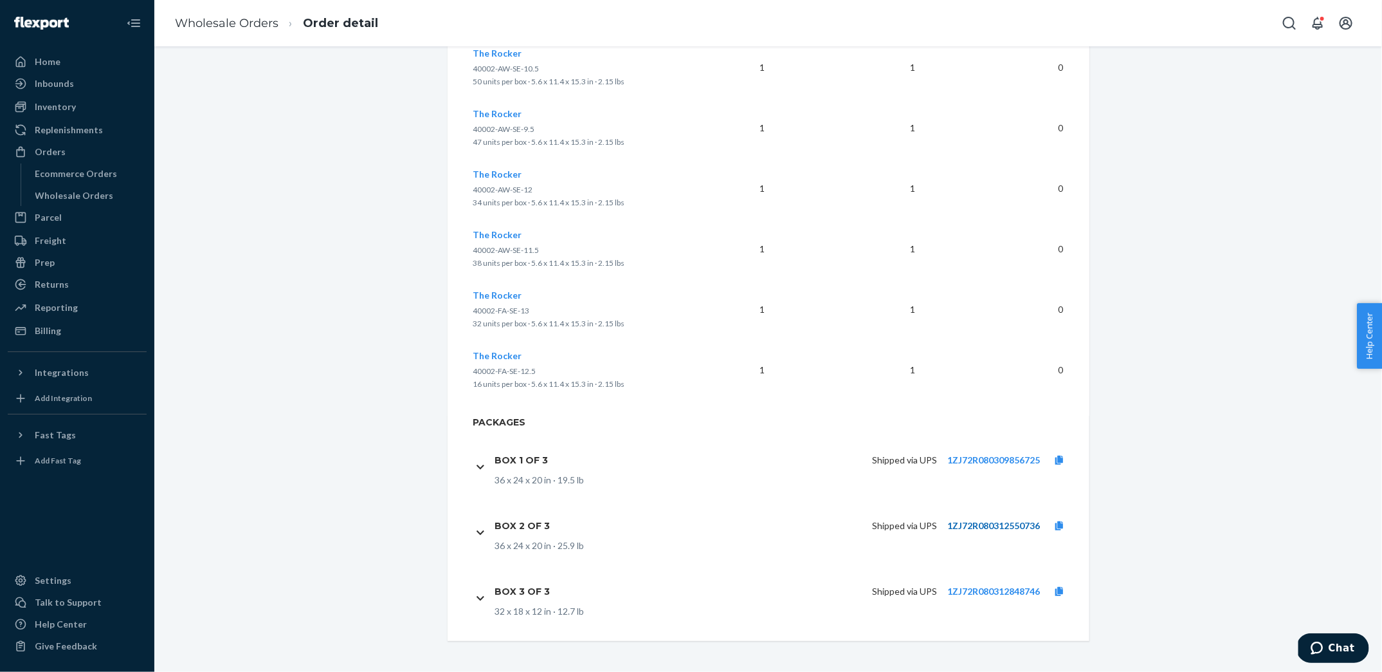
scroll to position [1414, 0]
click at [1063, 593] on icon at bounding box center [1060, 591] width 8 height 9
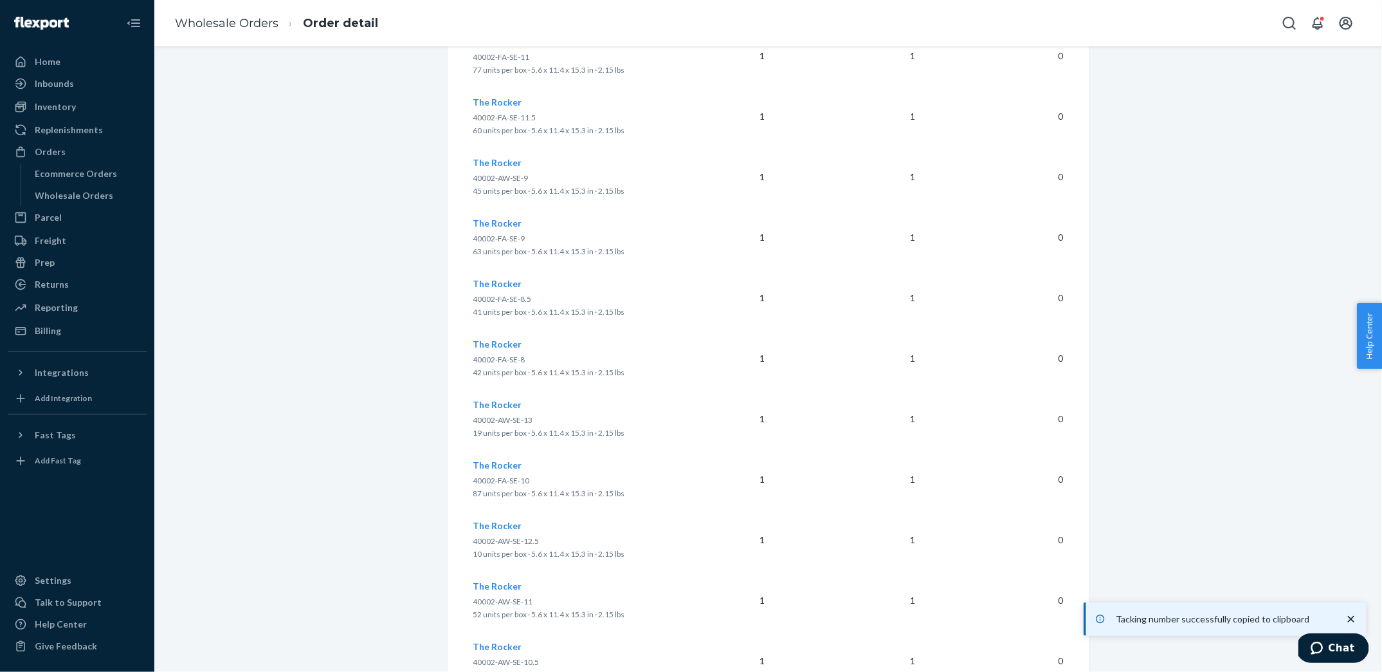
scroll to position [0, 0]
